Goal: Task Accomplishment & Management: Manage account settings

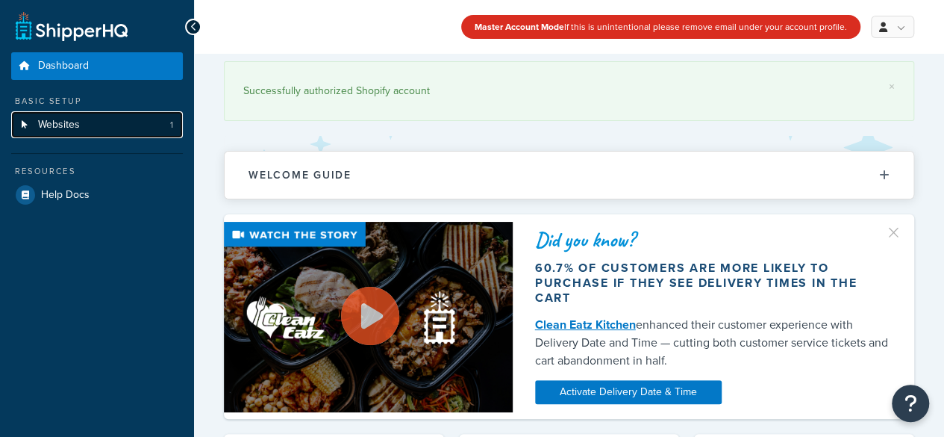
click at [46, 119] on span "Websites" at bounding box center [59, 125] width 42 height 13
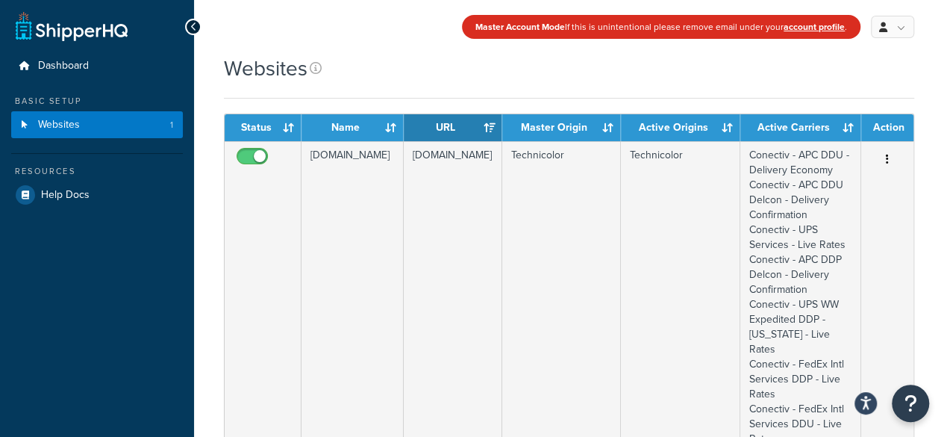
click at [610, 131] on th "Master Origin" at bounding box center [561, 127] width 119 height 27
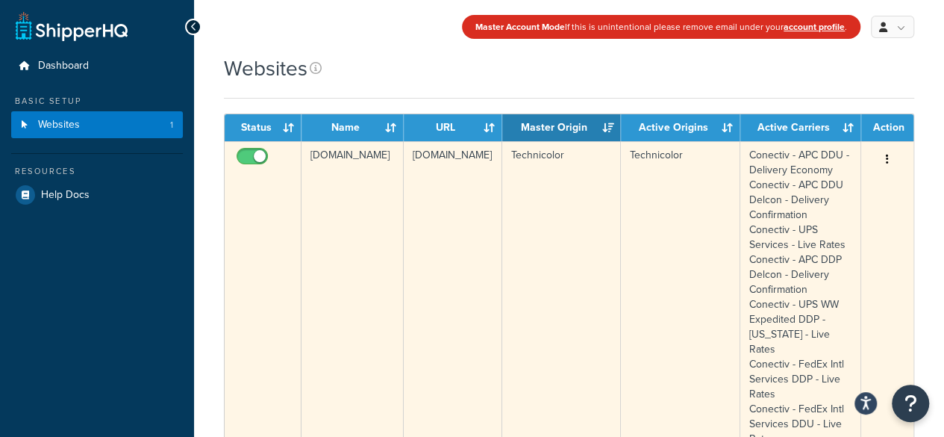
click at [886, 157] on icon "button" at bounding box center [887, 159] width 3 height 10
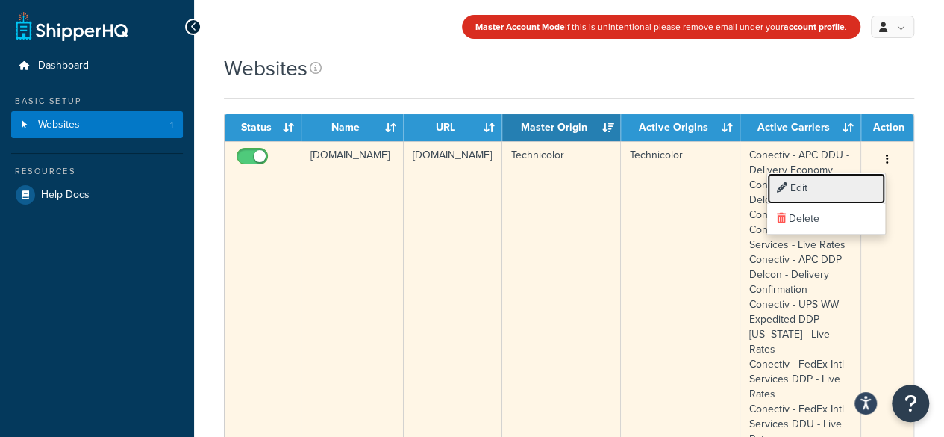
click at [822, 186] on link "Edit" at bounding box center [826, 188] width 118 height 31
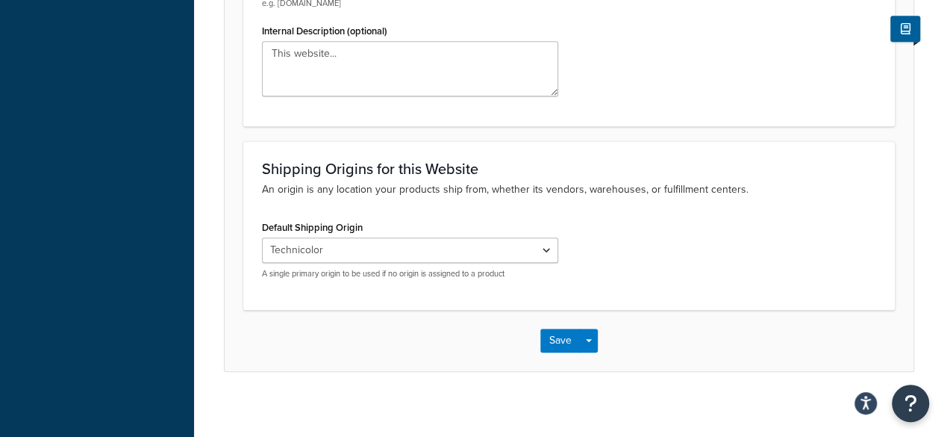
scroll to position [398, 0]
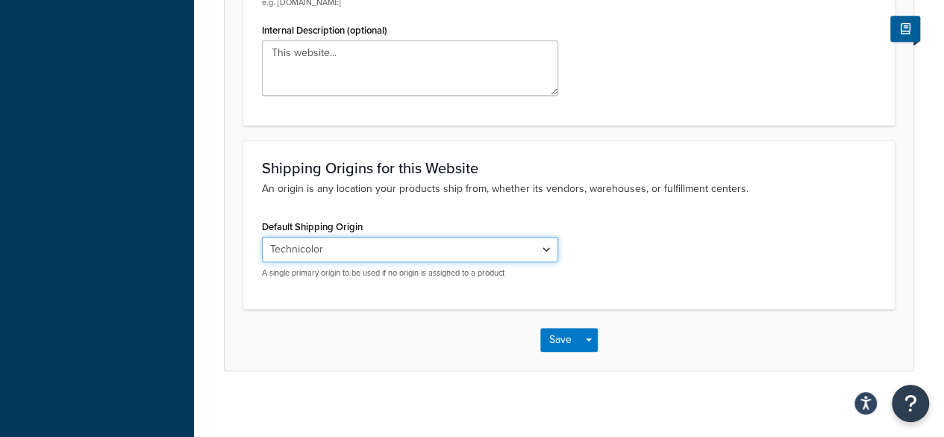
click at [293, 253] on select "El Famoso Artist Endeavor (OG) Graphik Dimensions Artivise Printful Caroline Wh…" at bounding box center [410, 249] width 296 height 25
select select "138040"
click at [262, 237] on select "El Famoso Artist Endeavor (OG) Graphik Dimensions Artivise Printful Caroline Wh…" at bounding box center [410, 249] width 296 height 25
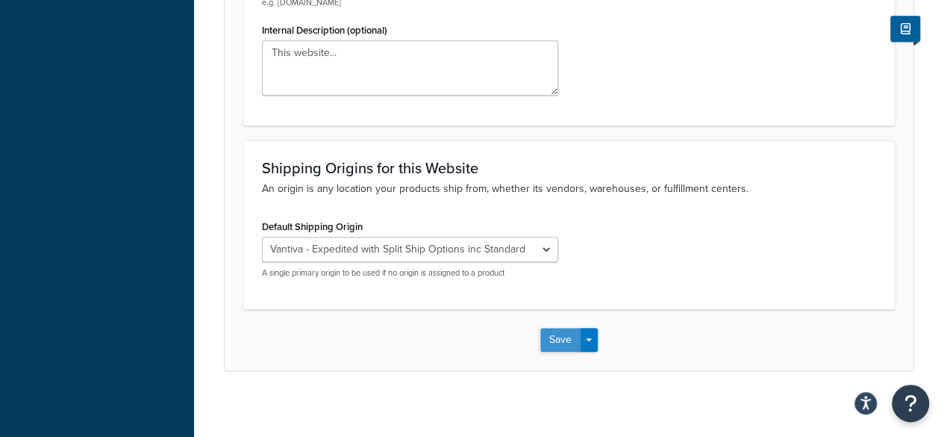
click at [561, 343] on button "Save" at bounding box center [560, 340] width 40 height 24
